Goal: Find specific page/section: Find specific page/section

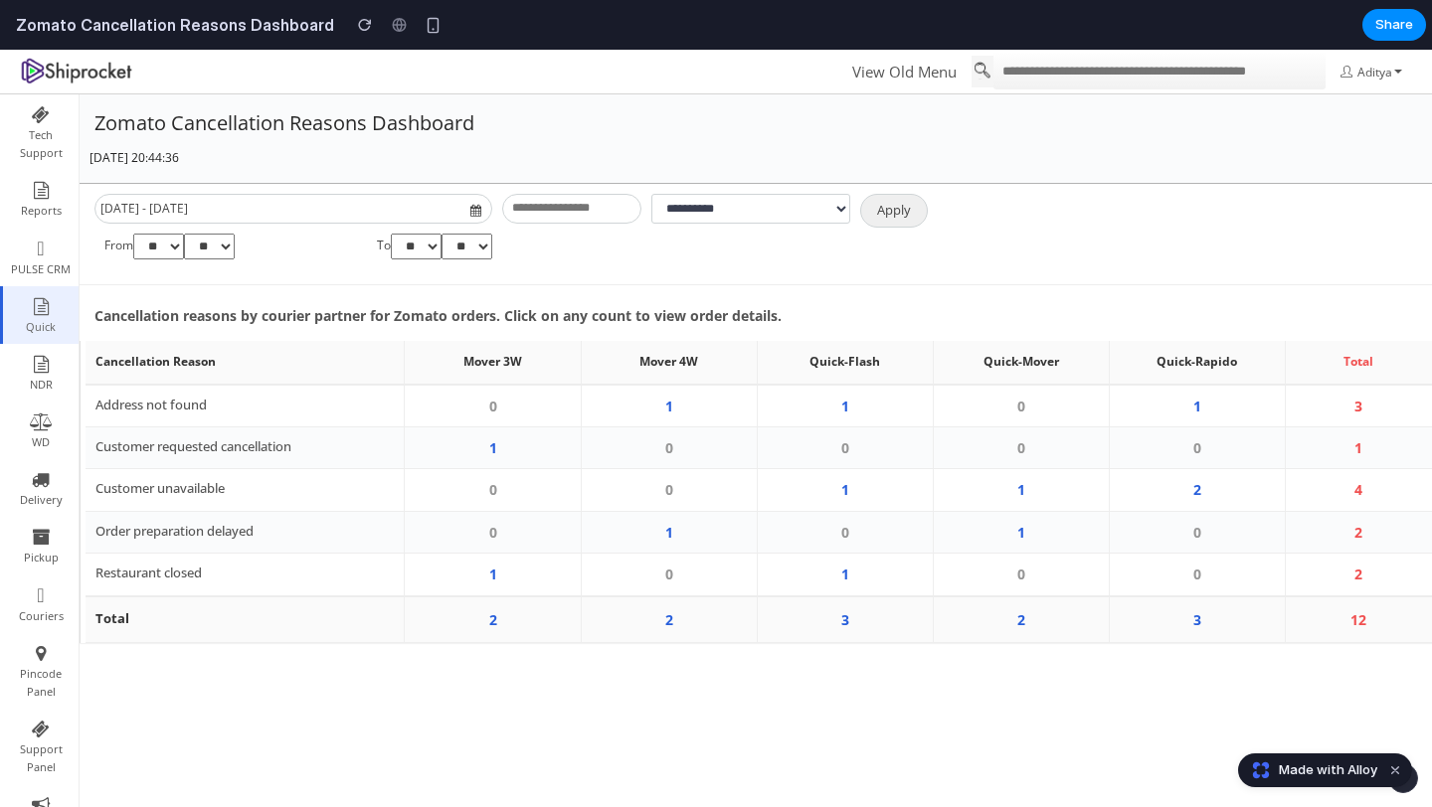
click at [696, 577] on td "0" at bounding box center [669, 575] width 176 height 43
click at [838, 570] on td "1" at bounding box center [845, 575] width 176 height 43
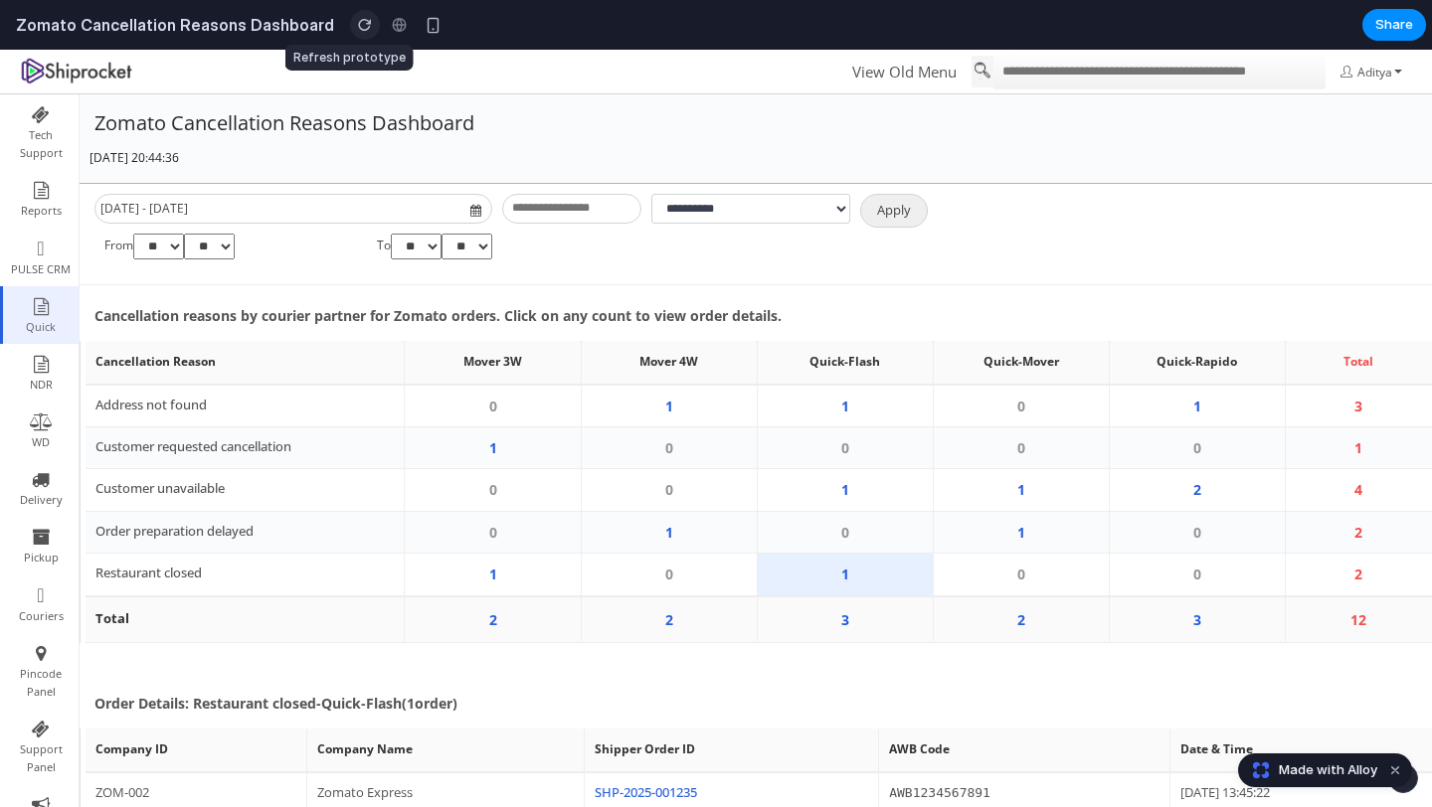
click at [358, 23] on div "button" at bounding box center [365, 25] width 14 height 14
